Goal: Information Seeking & Learning: Learn about a topic

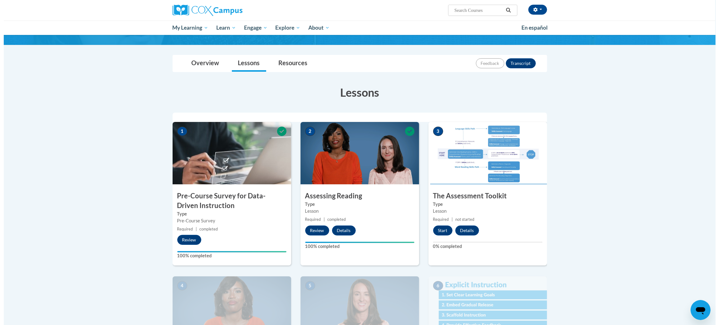
scroll to position [50, 0]
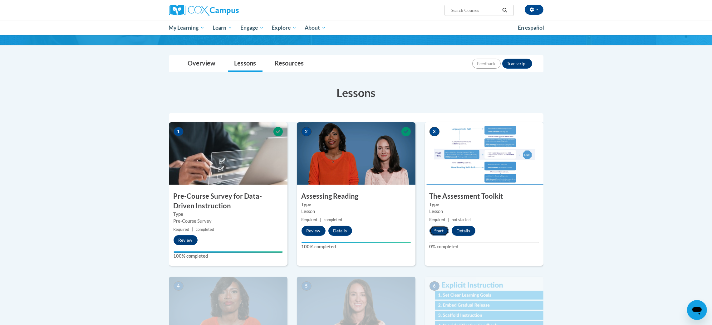
click at [441, 230] on button "Start" at bounding box center [438, 231] width 19 height 10
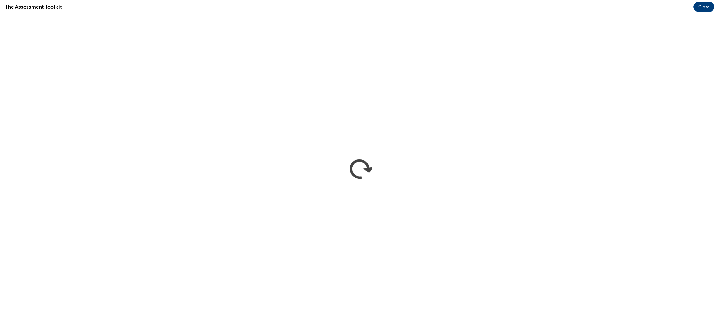
scroll to position [0, 0]
